Goal: Task Accomplishment & Management: Use online tool/utility

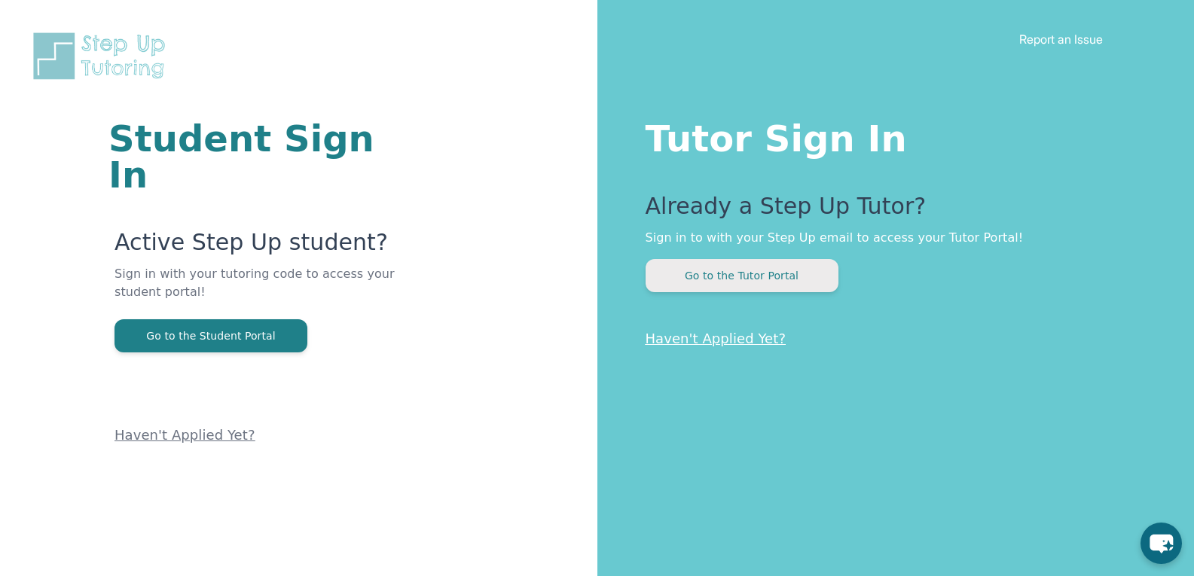
click at [725, 270] on button "Go to the Tutor Portal" at bounding box center [742, 275] width 193 height 33
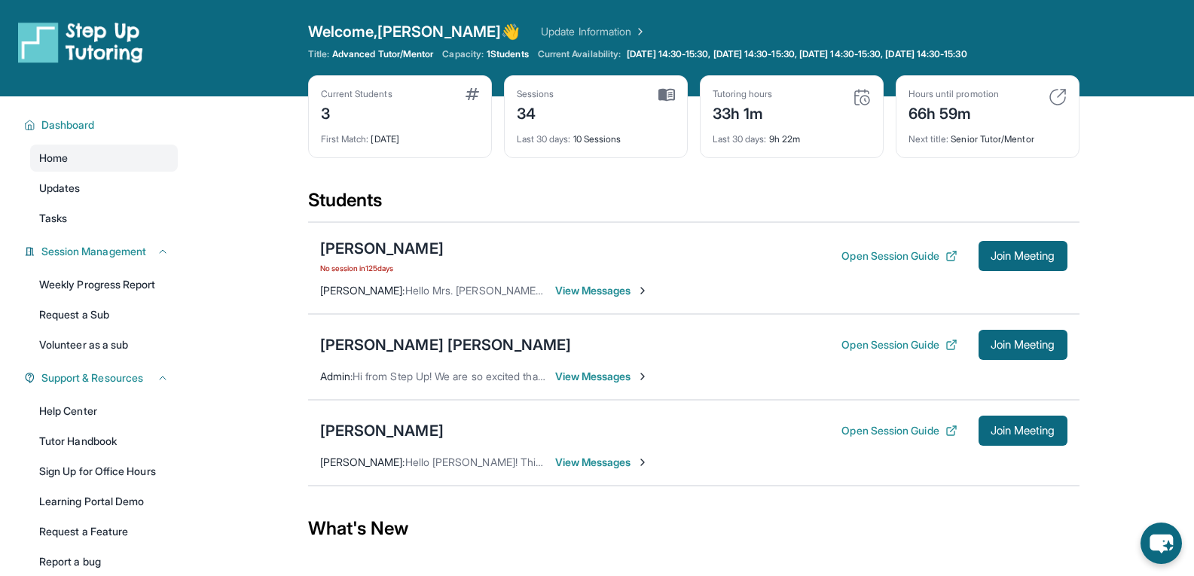
drag, startPoint x: 990, startPoint y: 374, endPoint x: 997, endPoint y: 366, distance: 10.1
click at [997, 366] on div "[PERSON_NAME] [PERSON_NAME] Open Session Guide Join Meeting Admin : Hi from Ste…" at bounding box center [693, 357] width 771 height 86
click at [1022, 347] on span "Join Meeting" at bounding box center [1023, 345] width 65 height 9
click at [382, 342] on div "[PERSON_NAME] [PERSON_NAME]" at bounding box center [446, 344] width 252 height 21
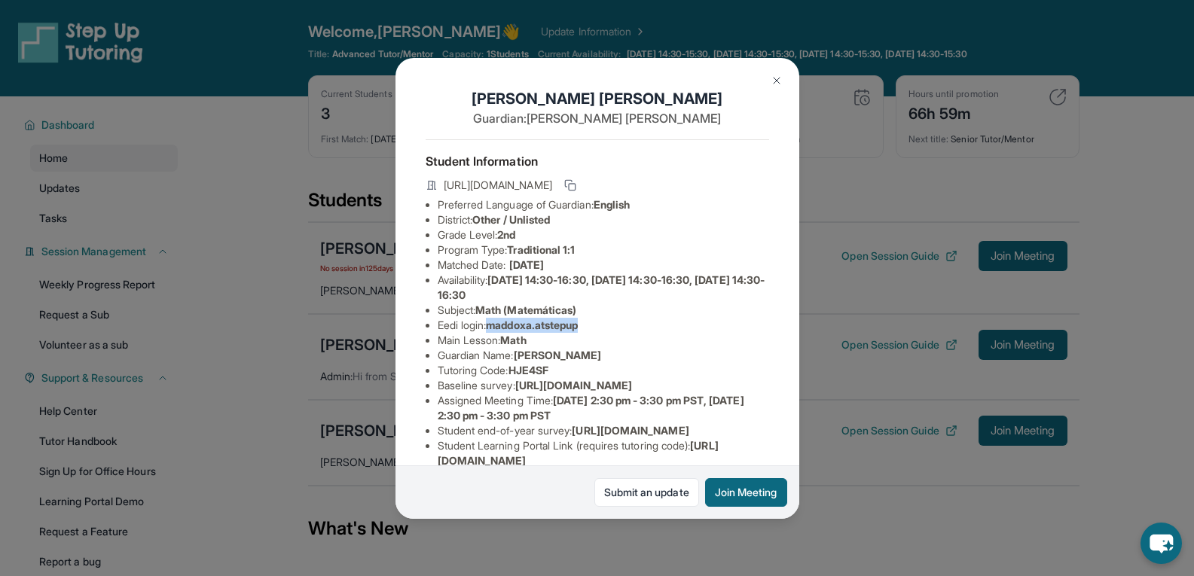
drag, startPoint x: 591, startPoint y: 337, endPoint x: 496, endPoint y: 335, distance: 95.7
click at [496, 333] on li "Eedi login : maddoxa.atstepup" at bounding box center [603, 325] width 331 height 15
copy span "maddoxa.atstepup"
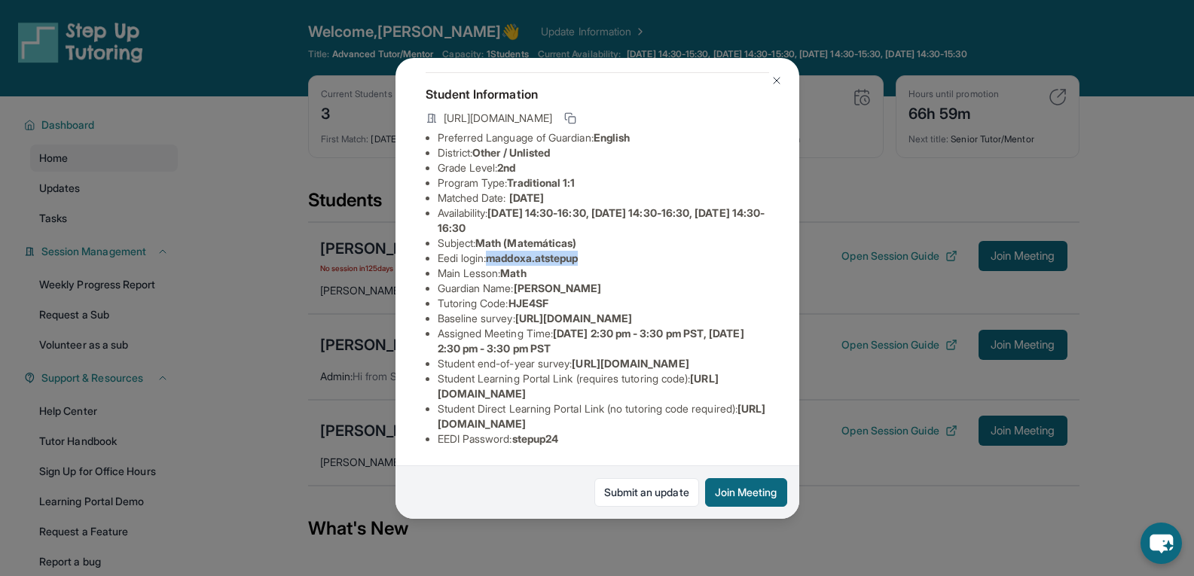
scroll to position [196, 0]
drag, startPoint x: 518, startPoint y: 432, endPoint x: 570, endPoint y: 434, distance: 52.0
click at [570, 434] on li "EEDI Password : stepup24" at bounding box center [603, 439] width 331 height 15
copy span "stepup24"
drag, startPoint x: 493, startPoint y: 144, endPoint x: 596, endPoint y: 135, distance: 103.6
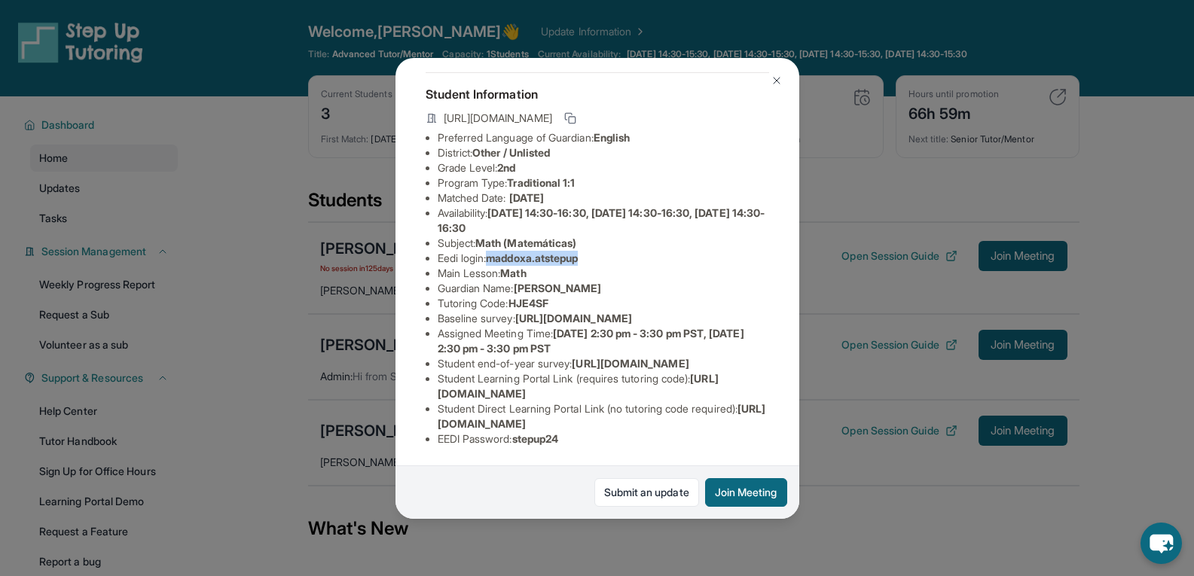
click at [596, 251] on li "Eedi login : maddoxa.atstepup" at bounding box center [603, 258] width 331 height 15
copy span "maddoxa.atstepup"
